Goal: Find specific page/section: Find specific page/section

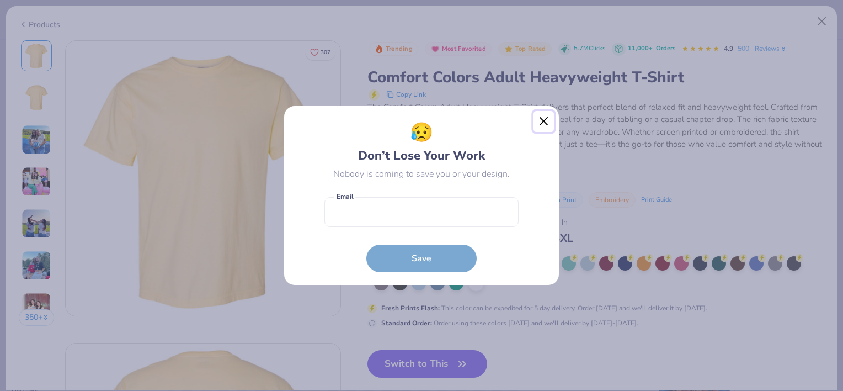
click at [539, 121] on button "Close" at bounding box center [544, 121] width 21 height 21
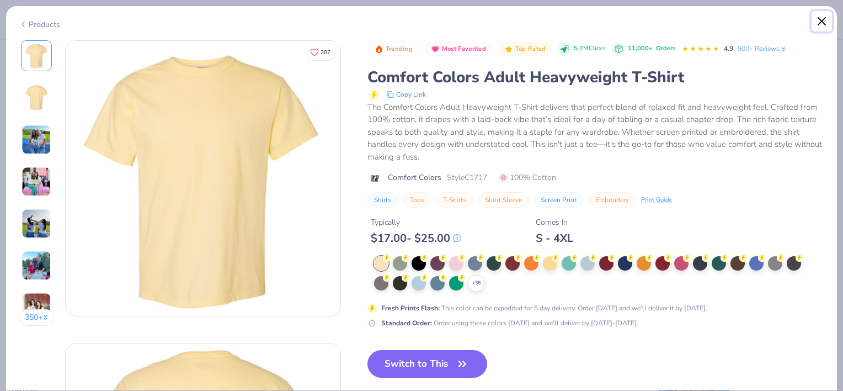
click at [818, 22] on button "Close" at bounding box center [822, 21] width 21 height 21
click at [819, 20] on button "Close" at bounding box center [822, 21] width 21 height 21
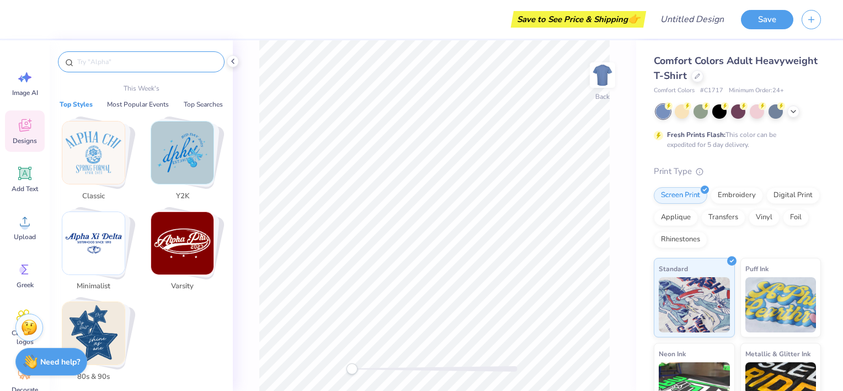
click at [168, 61] on input "text" at bounding box center [146, 61] width 141 height 11
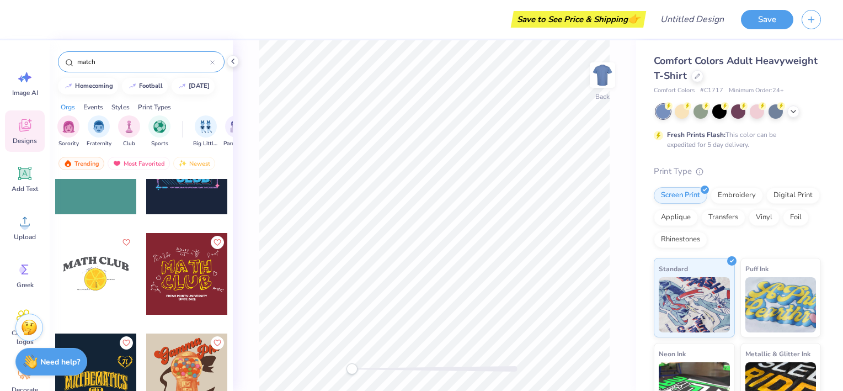
scroll to position [1554, 0]
type input "matchbox"
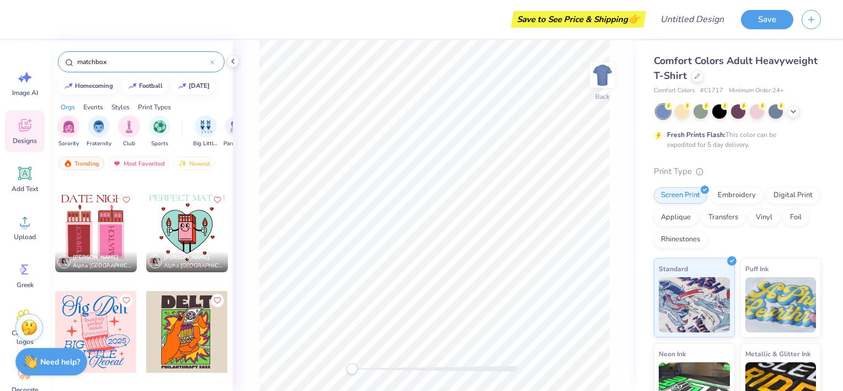
scroll to position [650, 0]
